Goal: Complete application form

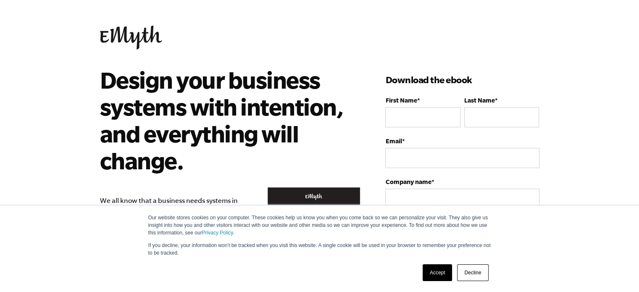
click at [428, 273] on link "Accept" at bounding box center [437, 272] width 30 height 17
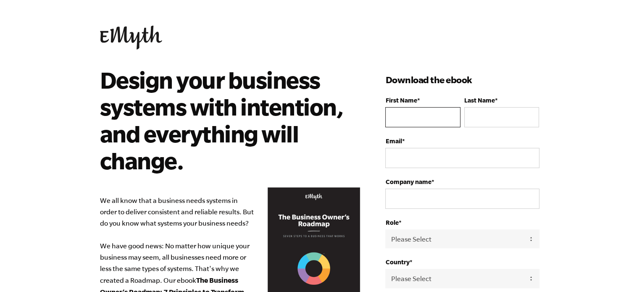
click at [414, 126] on input "First Name *" at bounding box center [422, 117] width 75 height 20
type input "[PERSON_NAME]"
type input "Luo"
type input "[PERSON_NAME][EMAIL_ADDRESS][DOMAIN_NAME]"
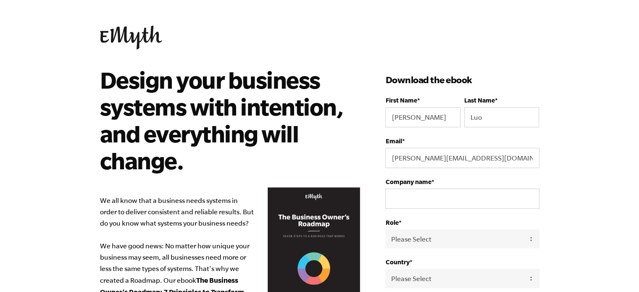
select select "[GEOGRAPHIC_DATA]"
type input "[PHONE_NUMBER]"
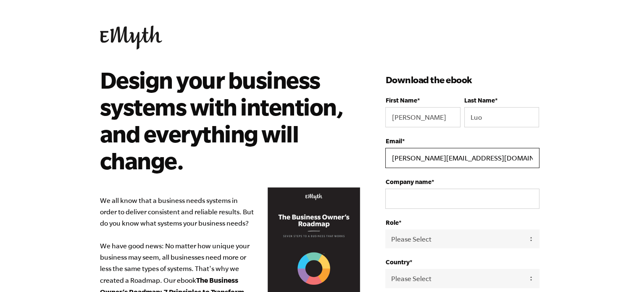
click at [461, 159] on input "[PERSON_NAME][EMAIL_ADDRESS][DOMAIN_NAME]" at bounding box center [462, 158] width 154 height 20
type input "[EMAIL_ADDRESS][DOMAIN_NAME]"
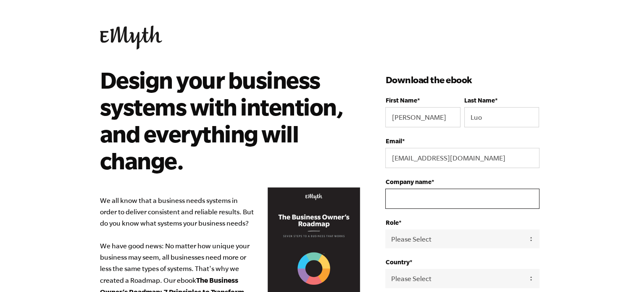
click at [445, 204] on input "Company name *" at bounding box center [462, 198] width 154 height 20
type input "LVRDG LLC"
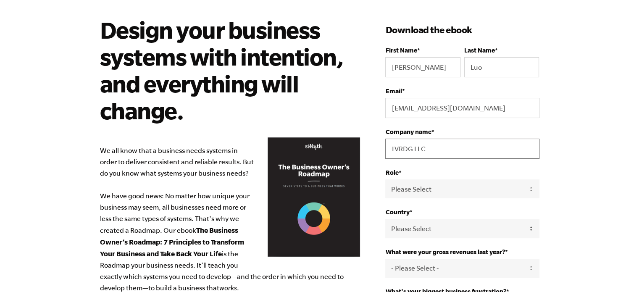
scroll to position [140, 0]
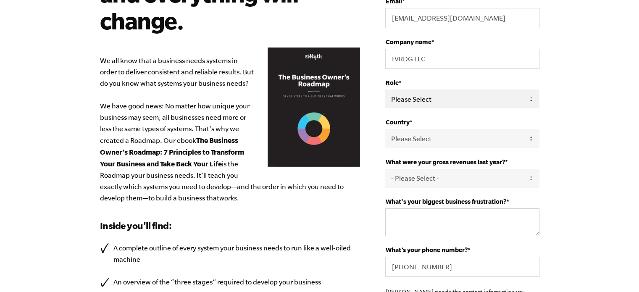
click at [496, 94] on select "Please Select Owner Partner / Co-Owner Executive Employee / Other" at bounding box center [462, 98] width 154 height 19
select select "Executive"
click at [385, 89] on select "Please Select Owner Partner / Co-Owner Executive Employee / Other" at bounding box center [462, 98] width 154 height 19
click at [468, 140] on select "Please Select [GEOGRAPHIC_DATA] [GEOGRAPHIC_DATA] [GEOGRAPHIC_DATA] [GEOGRAPHIC…" at bounding box center [462, 138] width 154 height 19
select select "[GEOGRAPHIC_DATA]"
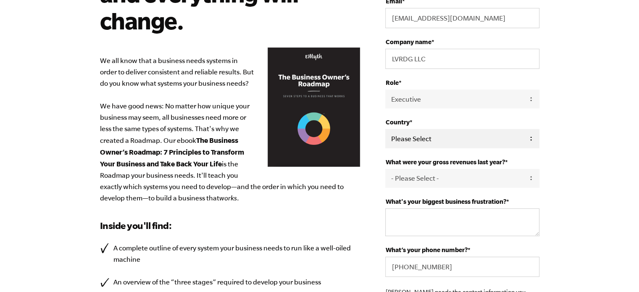
click at [385, 129] on select "Please Select [GEOGRAPHIC_DATA] [GEOGRAPHIC_DATA] [GEOGRAPHIC_DATA] [GEOGRAPHIC…" at bounding box center [462, 138] width 154 height 19
click at [458, 174] on select "- Please Select - 0-75K 76-150K 151-275K 276-500K 501-750K 751-1M 1-2.5M 2.5-5M…" at bounding box center [462, 178] width 154 height 19
select select "Ask Me Later"
click at [385, 169] on select "- Please Select - 0-75K 76-150K 151-275K 276-500K 501-750K 751-1M 1-2.5M 2.5-5M…" at bounding box center [462, 178] width 154 height 19
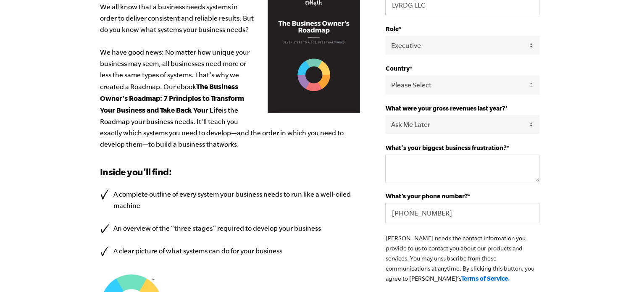
scroll to position [210, 0]
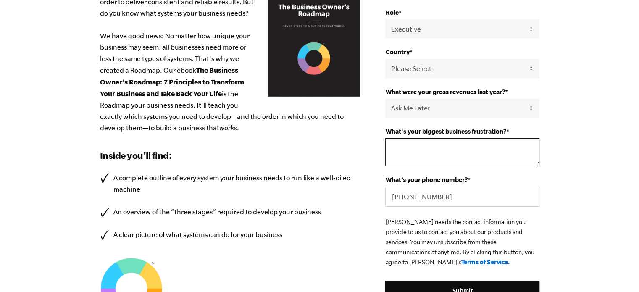
click at [403, 155] on textarea "What's your biggest business frustration? *" at bounding box center [462, 152] width 154 height 28
type textarea "stress"
click at [453, 196] on input "[PHONE_NUMBER]" at bounding box center [462, 196] width 154 height 20
type input "14076303238"
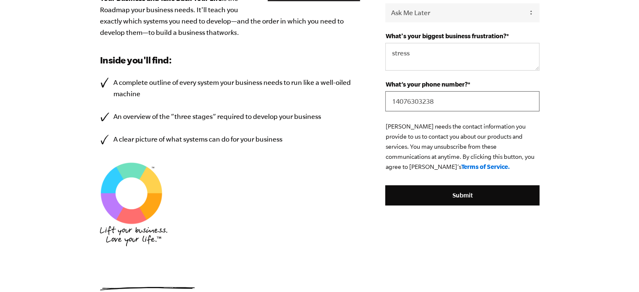
scroll to position [350, 0]
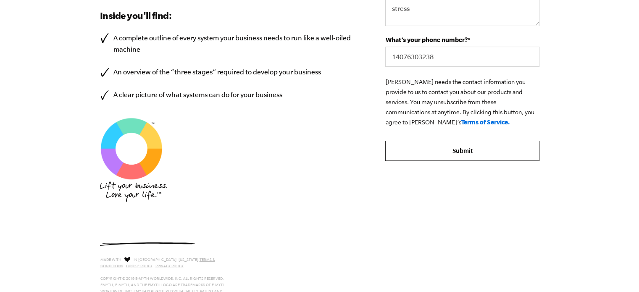
click at [467, 152] on input "Submit" at bounding box center [462, 151] width 154 height 20
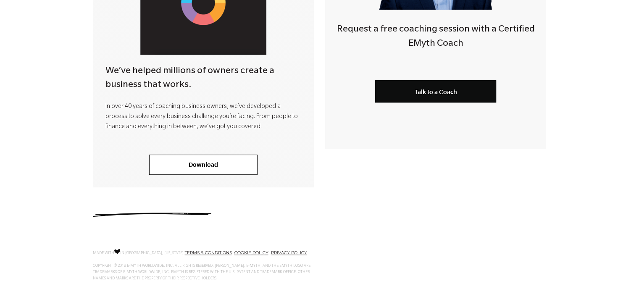
scroll to position [333, 0]
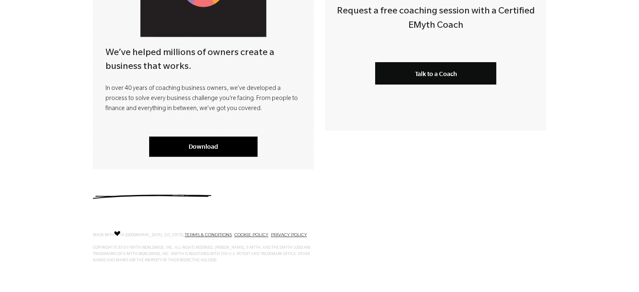
click at [185, 141] on link "Download" at bounding box center [203, 146] width 108 height 20
